Goal: Task Accomplishment & Management: Manage account settings

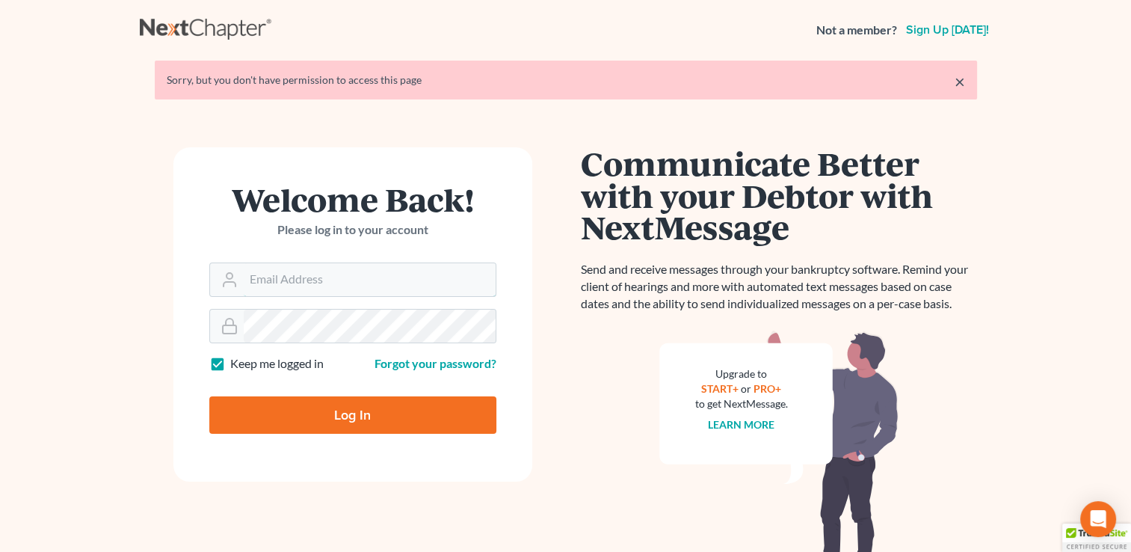
type input "randy@ellislawpc.com"
click at [345, 419] on input "Log In" at bounding box center [352, 414] width 287 height 37
type input "Thinking..."
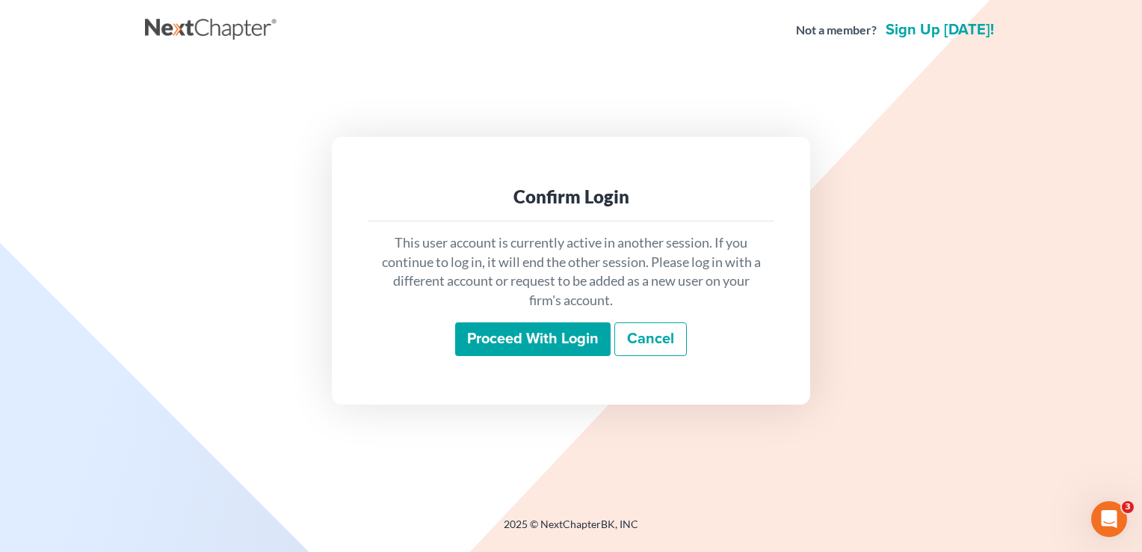
click at [537, 342] on input "Proceed with login" at bounding box center [532, 339] width 155 height 34
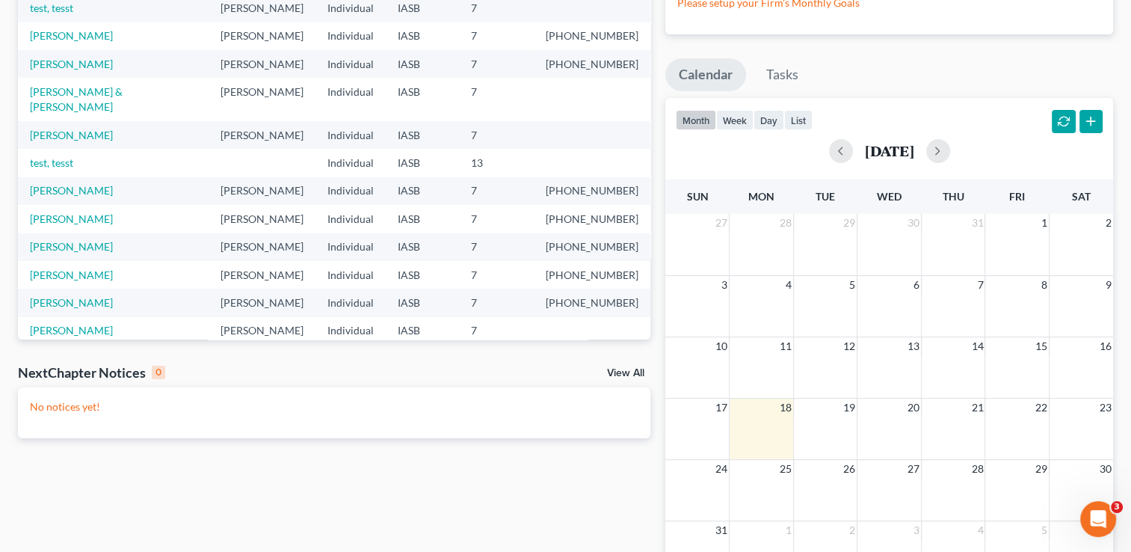
scroll to position [28, 0]
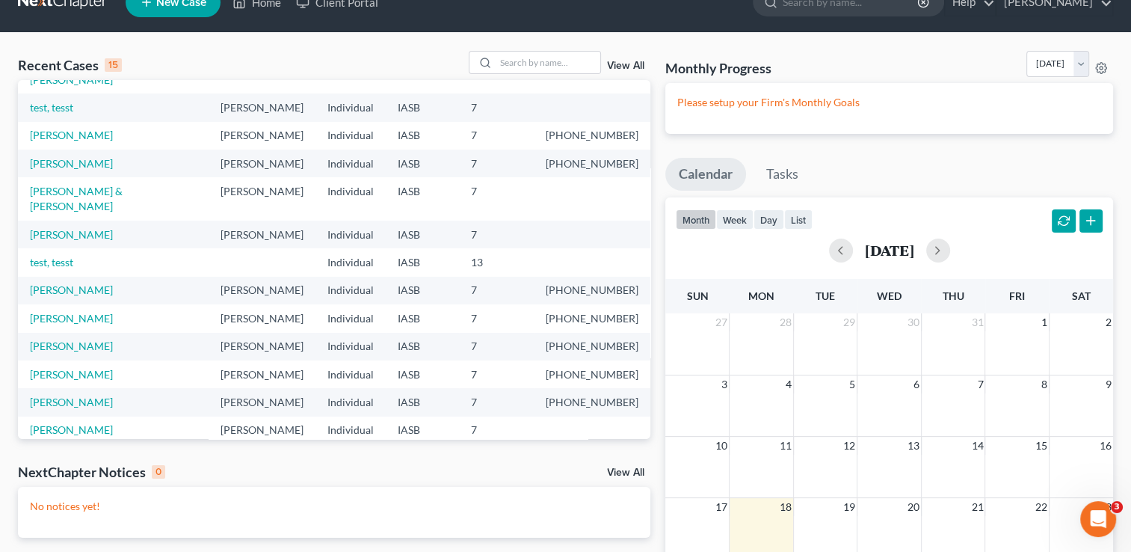
click at [631, 67] on link "View All" at bounding box center [625, 66] width 37 height 10
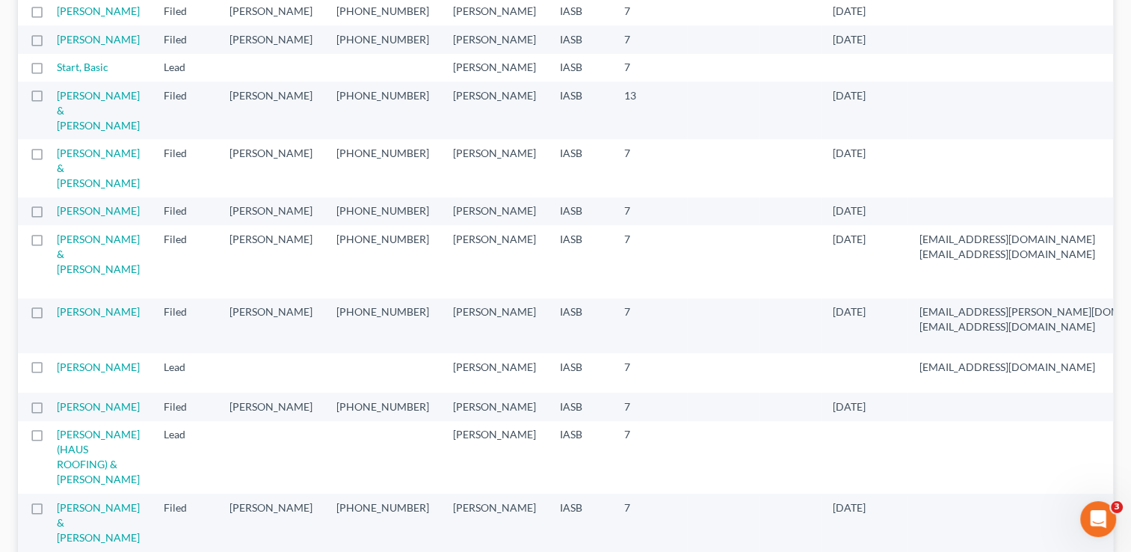
scroll to position [897, 0]
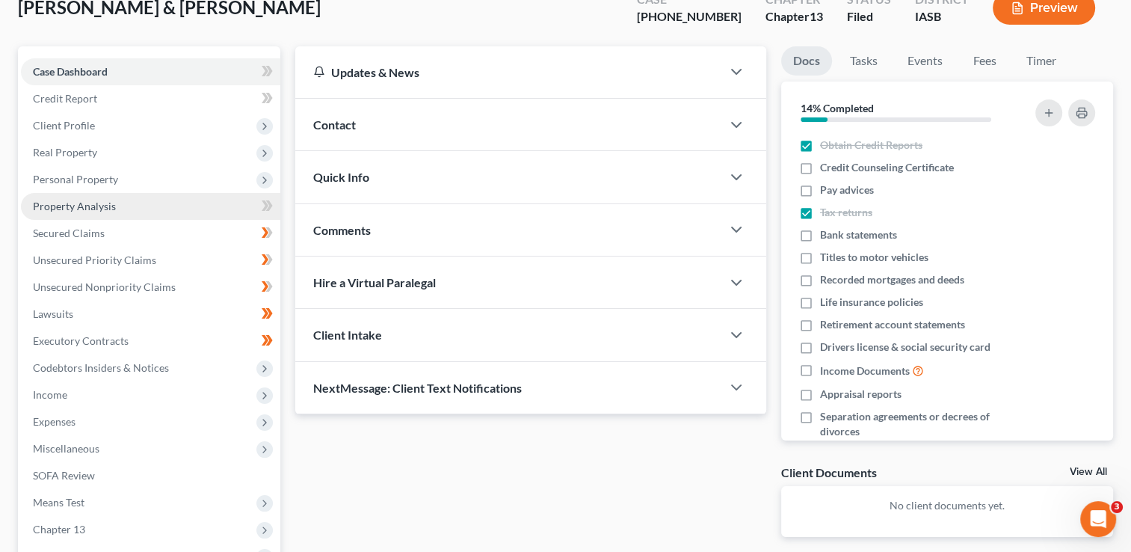
scroll to position [69, 0]
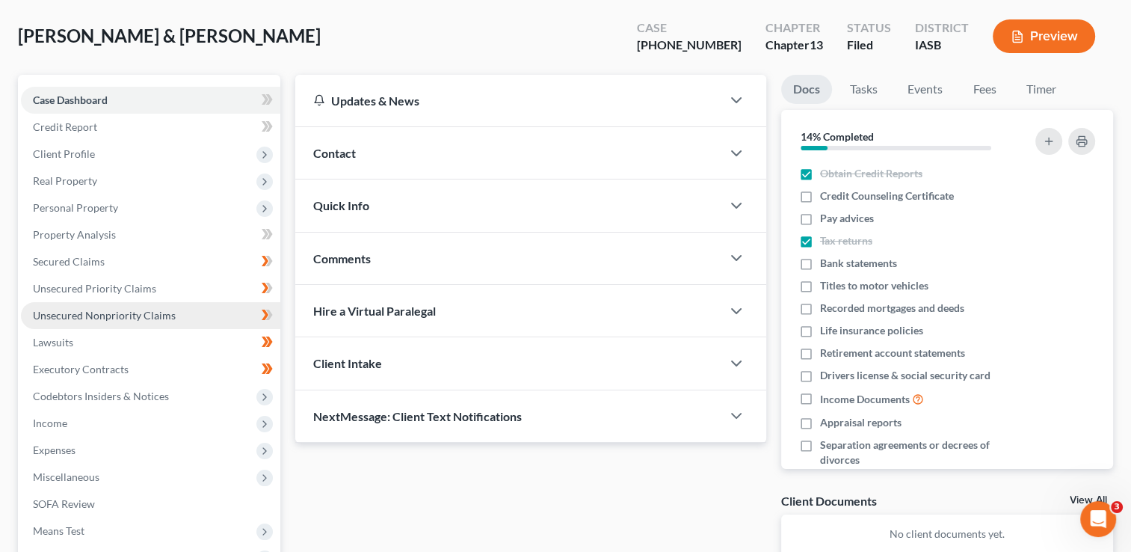
click at [105, 312] on span "Unsecured Nonpriority Claims" at bounding box center [104, 315] width 143 height 13
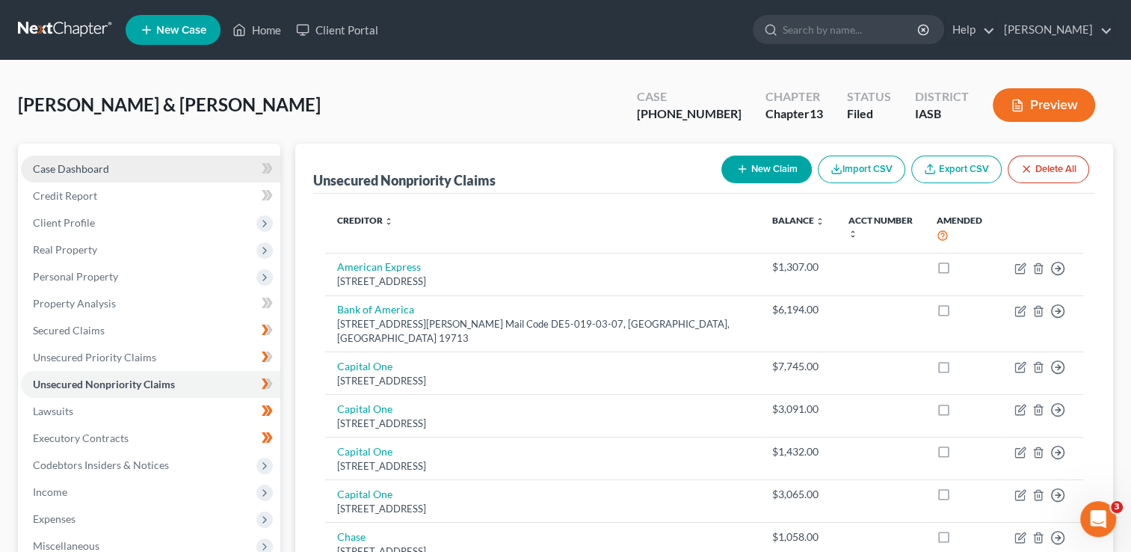
click at [70, 168] on span "Case Dashboard" at bounding box center [71, 168] width 76 height 13
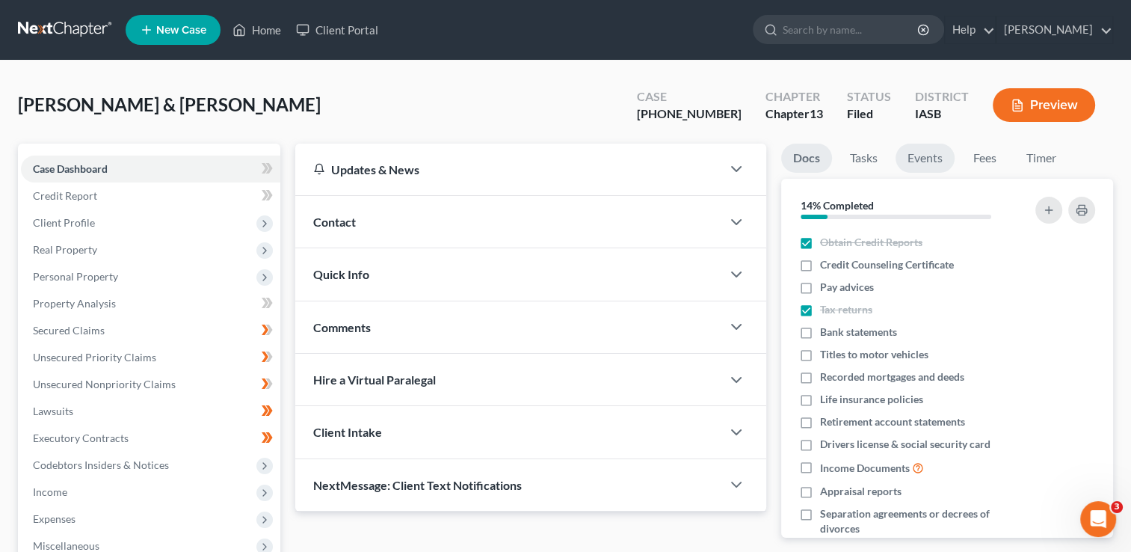
click at [934, 160] on link "Events" at bounding box center [924, 157] width 59 height 29
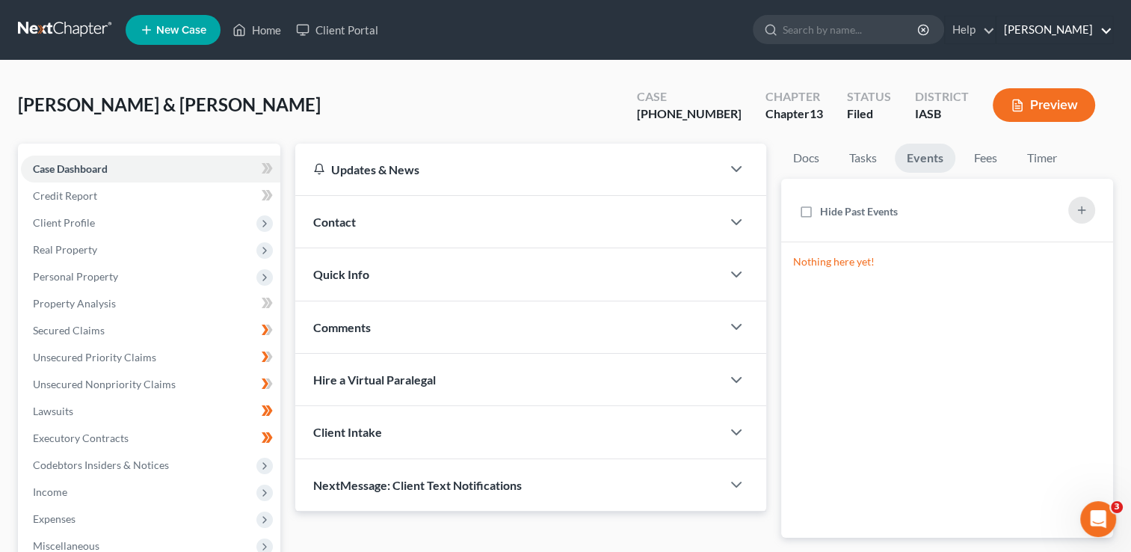
click at [1035, 33] on link "[PERSON_NAME]" at bounding box center [1054, 29] width 116 height 27
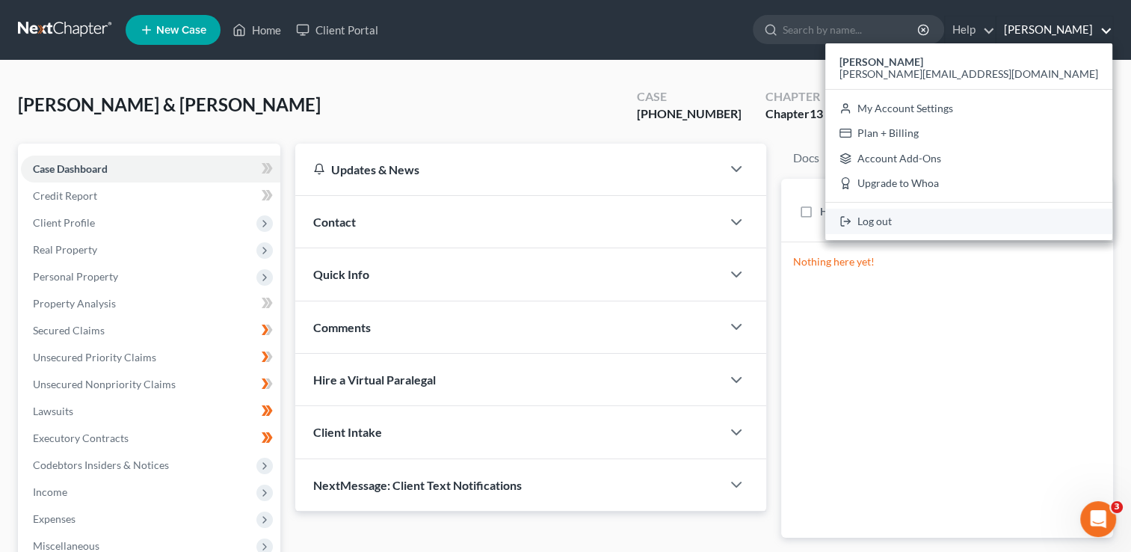
click at [1019, 228] on link "Log out" at bounding box center [968, 220] width 287 height 25
